Goal: Check status: Check status

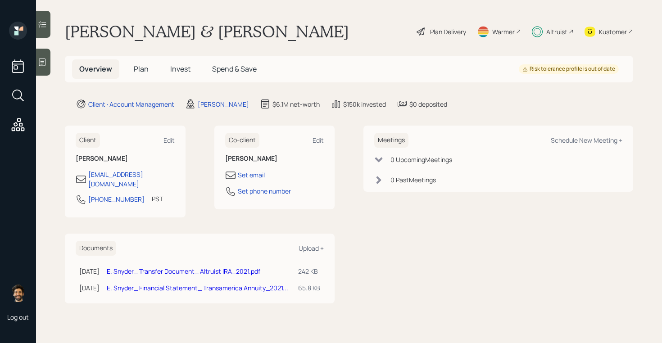
click at [181, 63] on h5 "Invest" at bounding box center [180, 68] width 35 height 19
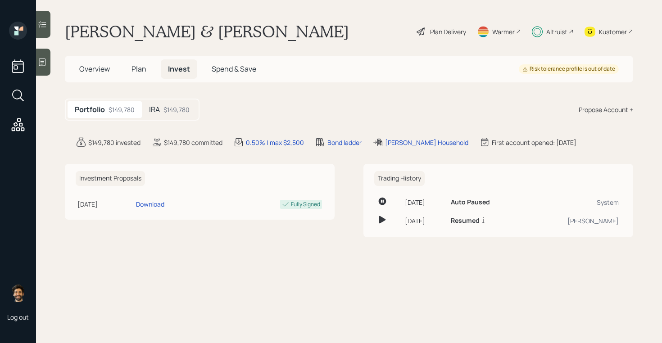
click at [173, 111] on div "$149,780" at bounding box center [176, 109] width 26 height 9
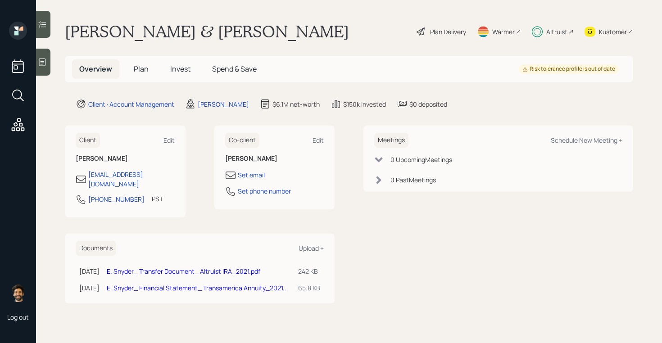
click at [549, 30] on div "Altruist" at bounding box center [556, 31] width 21 height 9
click at [554, 30] on div "Altruist" at bounding box center [556, 31] width 21 height 9
